Goal: Task Accomplishment & Management: Manage account settings

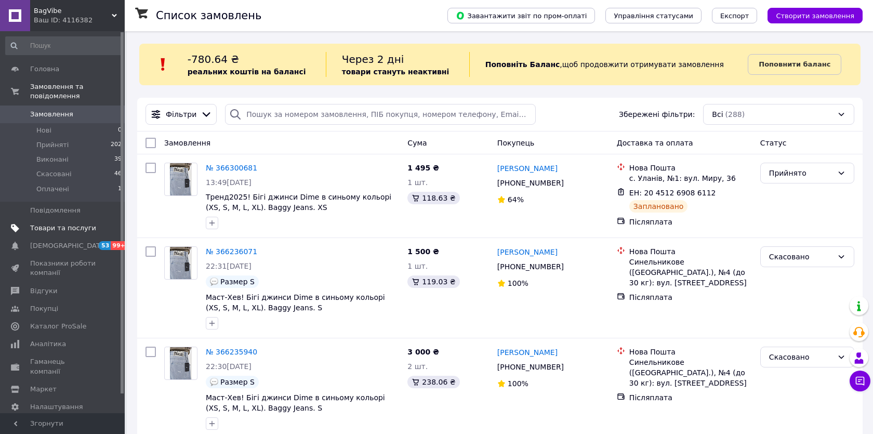
click at [22, 224] on span at bounding box center [15, 227] width 30 height 9
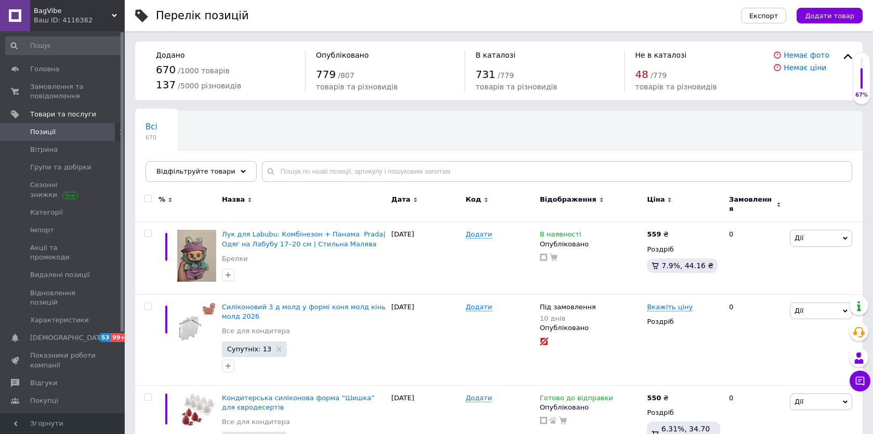
click at [300, 189] on div "Назва" at bounding box center [303, 204] width 169 height 35
click at [307, 179] on input "text" at bounding box center [557, 171] width 590 height 21
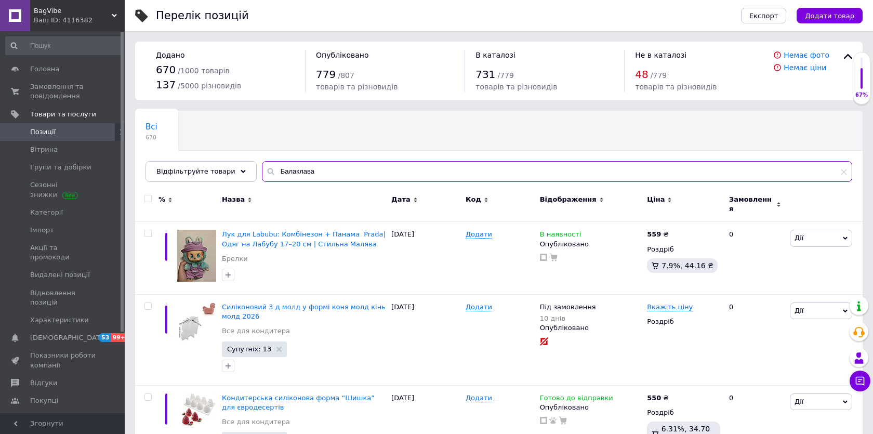
type input "Балаклава"
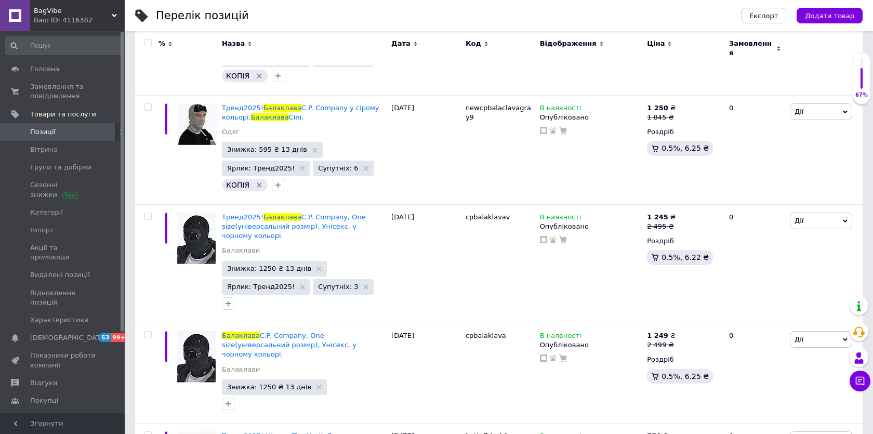
scroll to position [1020, 0]
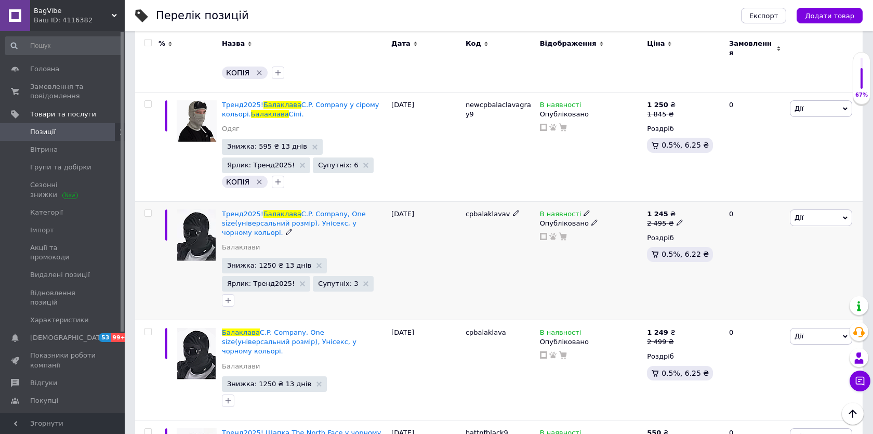
click at [141, 212] on div at bounding box center [146, 260] width 23 height 118
click at [141, 211] on div at bounding box center [146, 260] width 23 height 118
click at [144, 211] on div at bounding box center [146, 260] width 23 height 118
click at [146, 210] on div at bounding box center [146, 260] width 23 height 118
click at [147, 210] on input "checkbox" at bounding box center [147, 213] width 7 height 7
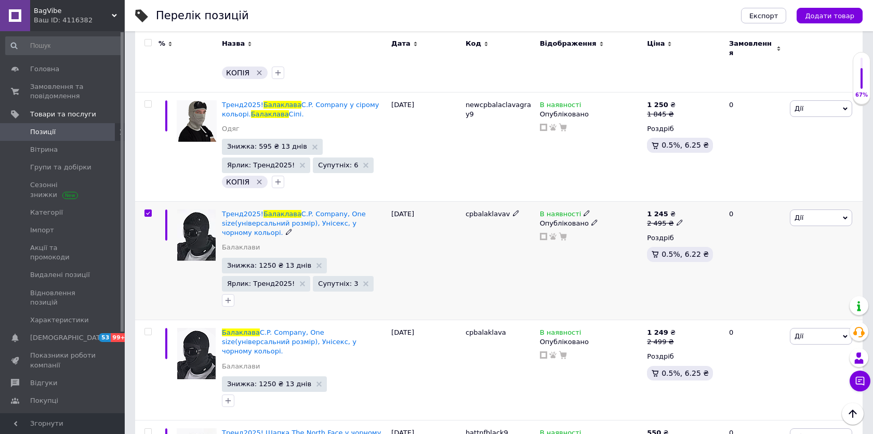
checkbox input "true"
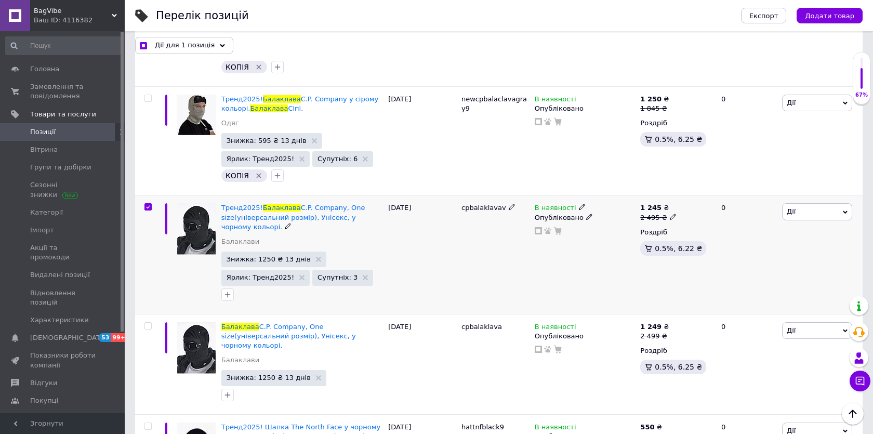
scroll to position [1118, 0]
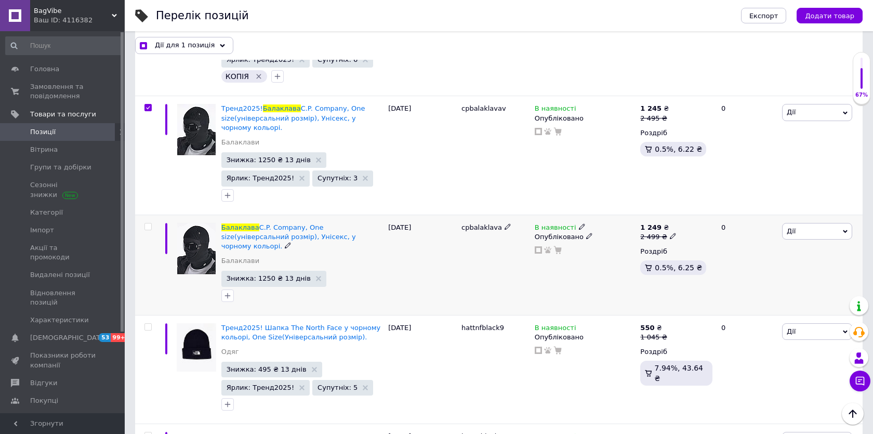
click at [145, 220] on div at bounding box center [146, 264] width 23 height 100
checkbox input "true"
click at [145, 223] on input "checkbox" at bounding box center [147, 226] width 7 height 7
checkbox input "true"
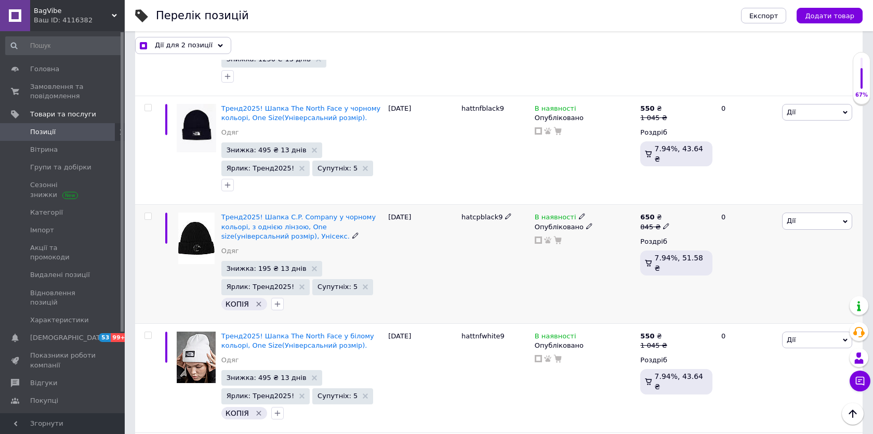
scroll to position [1400, 0]
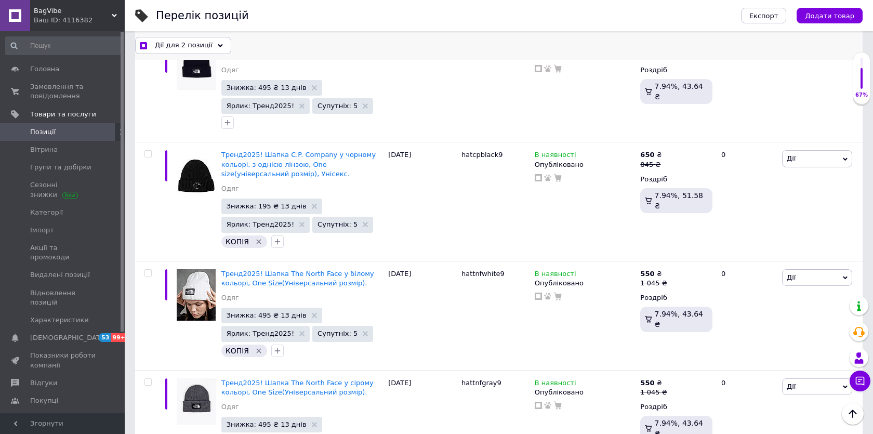
click at [174, 45] on span "Дії для 2 позиції" at bounding box center [184, 45] width 58 height 9
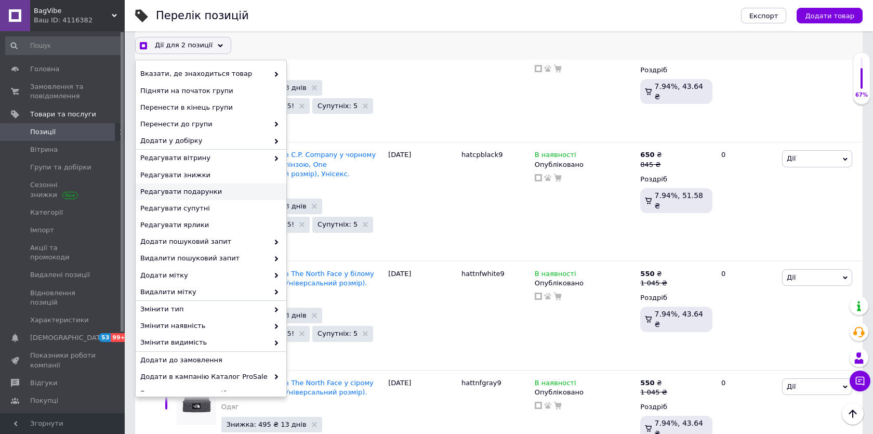
scroll to position [28, 0]
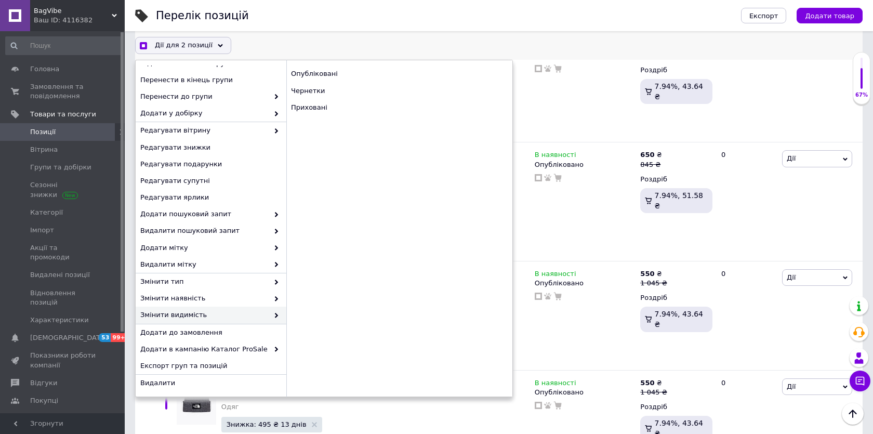
click at [345, 121] on div "Опубліковані Чернетки Приховані" at bounding box center [399, 228] width 226 height 336
click at [345, 112] on div "Приховані" at bounding box center [399, 107] width 226 height 17
checkbox input "true"
checkbox input "false"
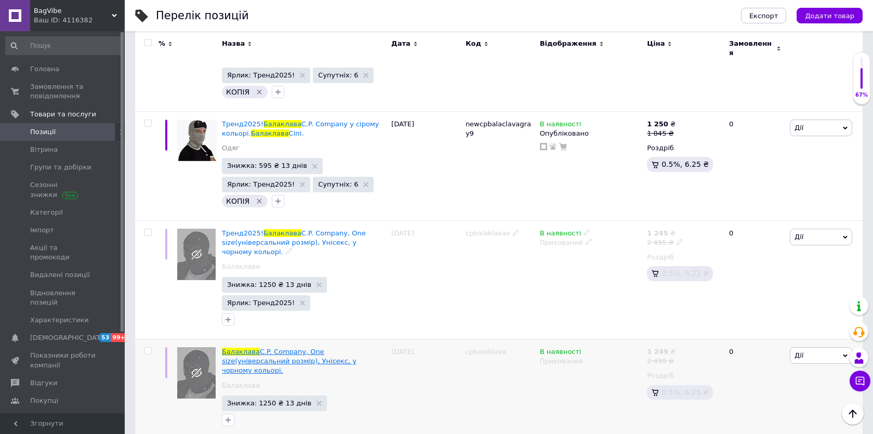
scroll to position [997, 0]
